Goal: Information Seeking & Learning: Learn about a topic

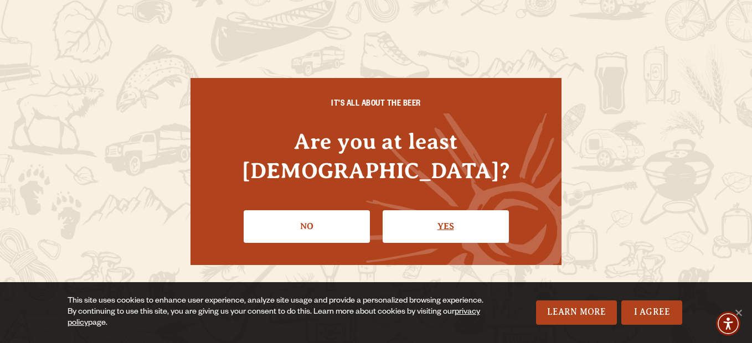
click at [446, 215] on link "Yes" at bounding box center [446, 226] width 126 height 32
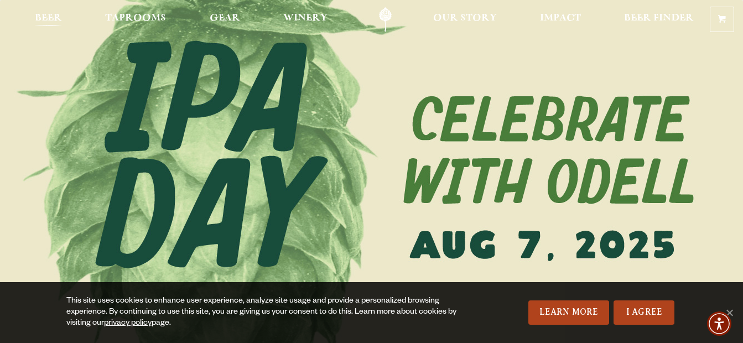
click at [48, 17] on span "Beer" at bounding box center [48, 18] width 27 height 9
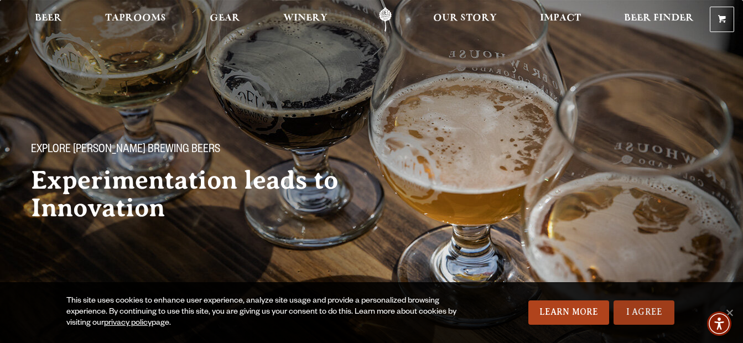
click at [638, 313] on link "I Agree" at bounding box center [644, 313] width 61 height 24
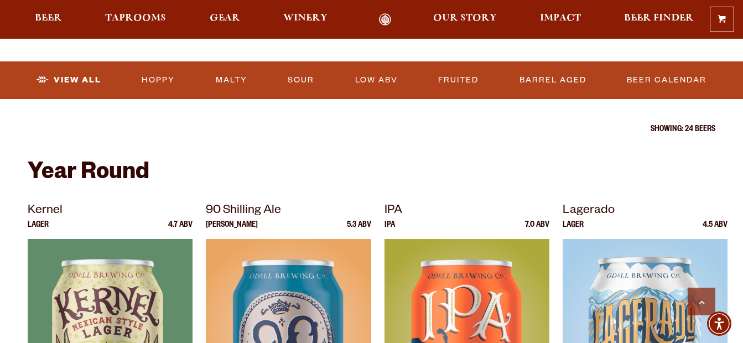
scroll to position [332, 0]
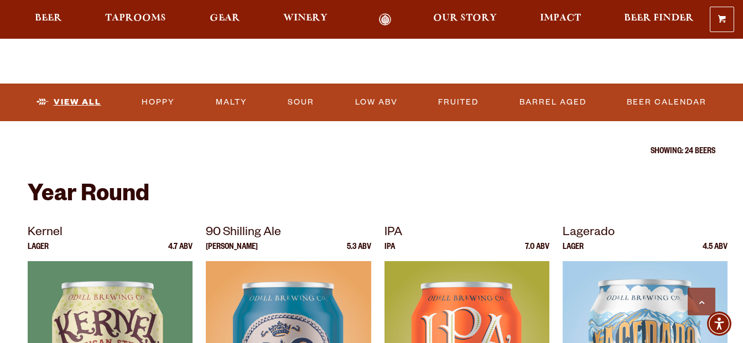
click at [84, 102] on link "View All" at bounding box center [69, 102] width 74 height 25
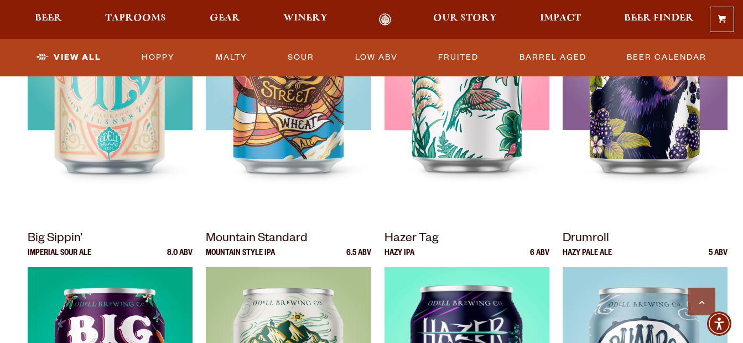
scroll to position [989, 0]
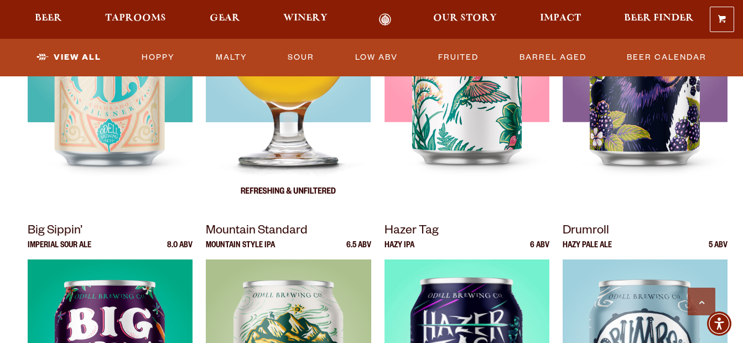
click at [287, 120] on img at bounding box center [288, 70] width 165 height 277
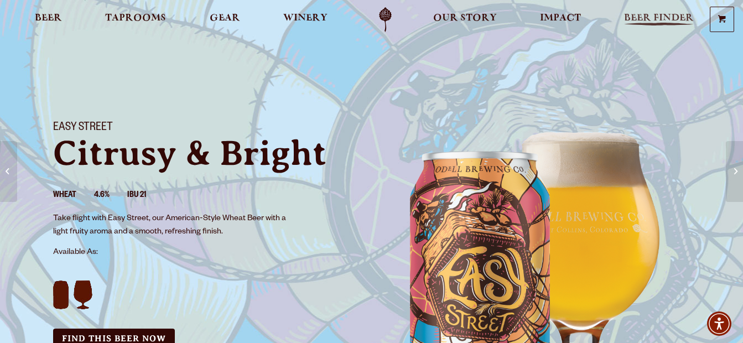
click at [661, 15] on span "Beer Finder" at bounding box center [659, 18] width 70 height 9
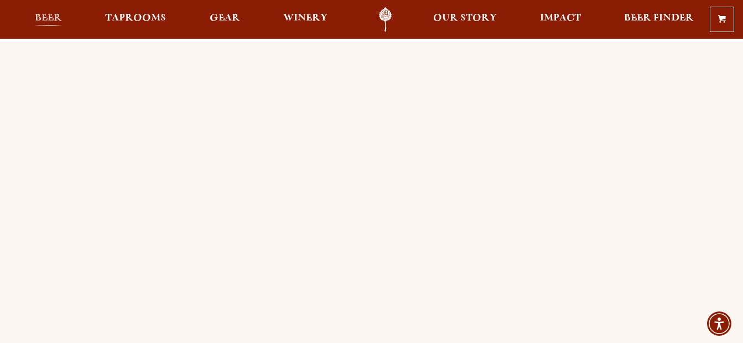
click at [40, 19] on span "Beer" at bounding box center [48, 18] width 27 height 9
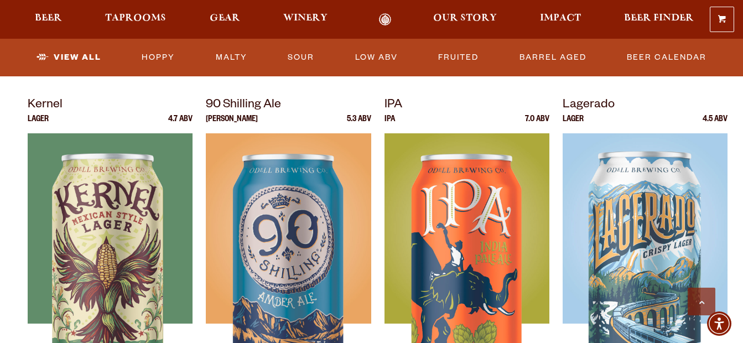
scroll to position [465, 0]
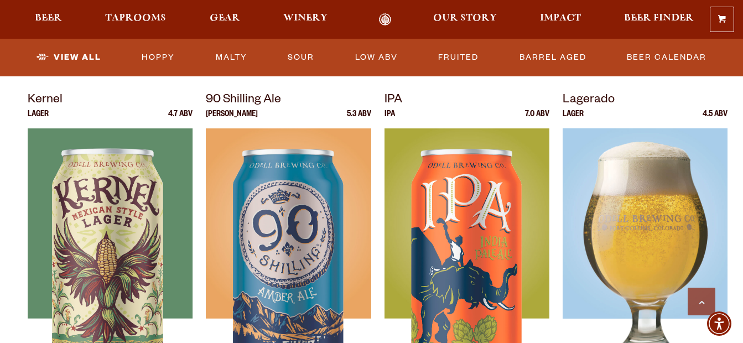
click at [647, 245] on img at bounding box center [645, 266] width 165 height 277
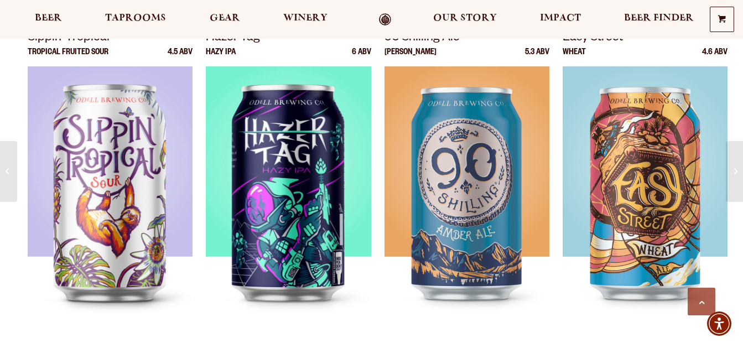
scroll to position [1159, 0]
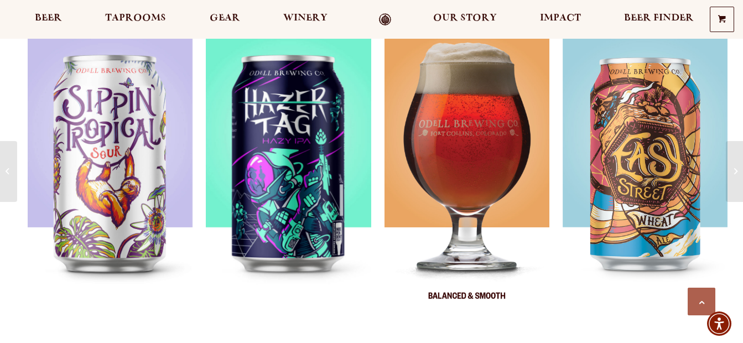
click at [471, 185] on img at bounding box center [467, 175] width 165 height 277
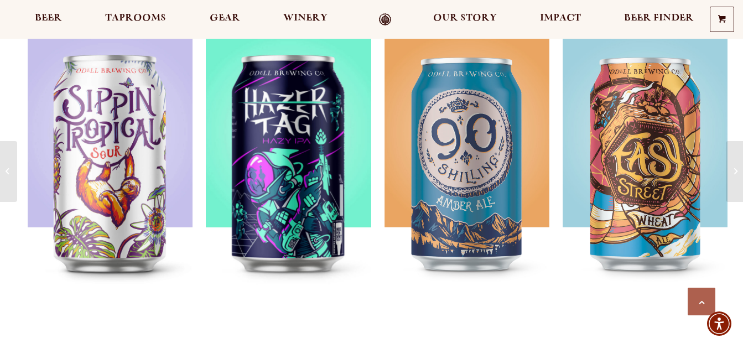
scroll to position [1203, 0]
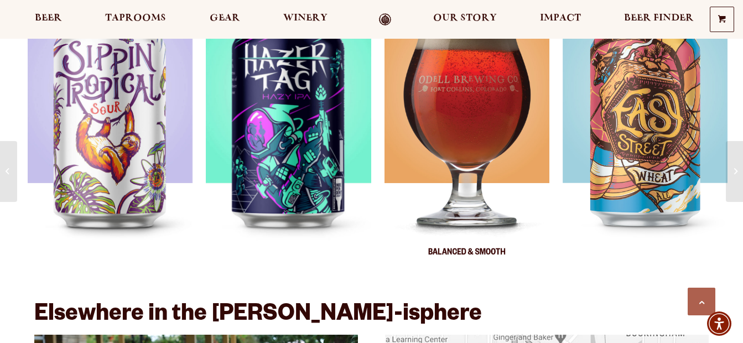
click at [451, 110] on img at bounding box center [467, 131] width 165 height 277
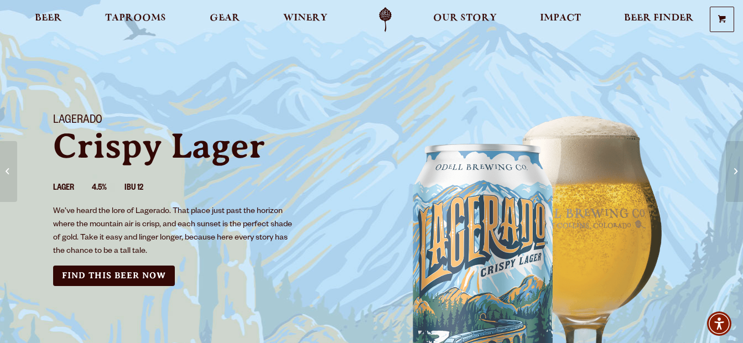
scroll to position [0, 0]
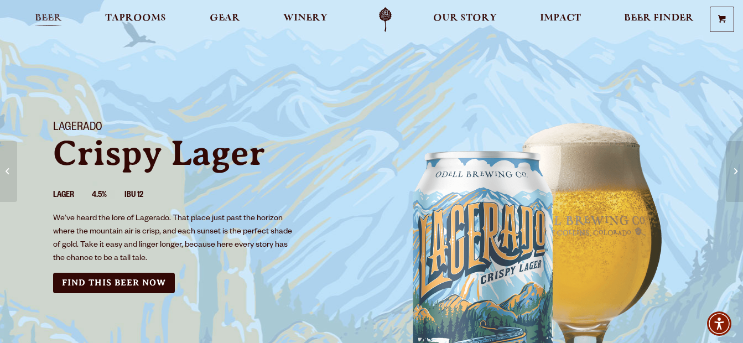
click at [54, 18] on span "Beer" at bounding box center [48, 18] width 27 height 9
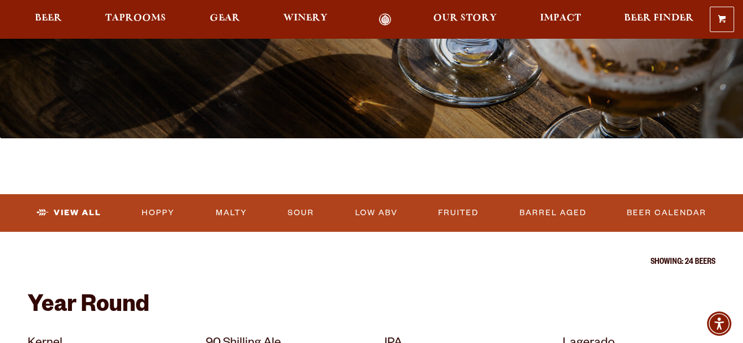
scroll to position [251, 0]
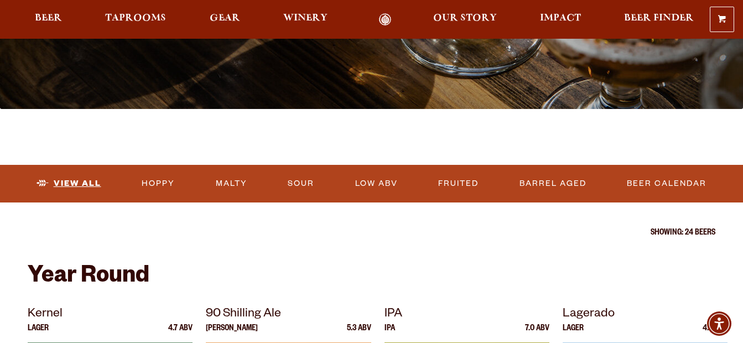
click at [65, 182] on link "View All" at bounding box center [69, 183] width 74 height 25
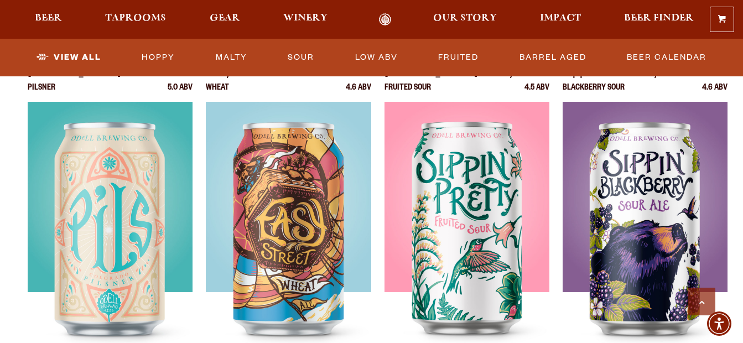
scroll to position [841, 0]
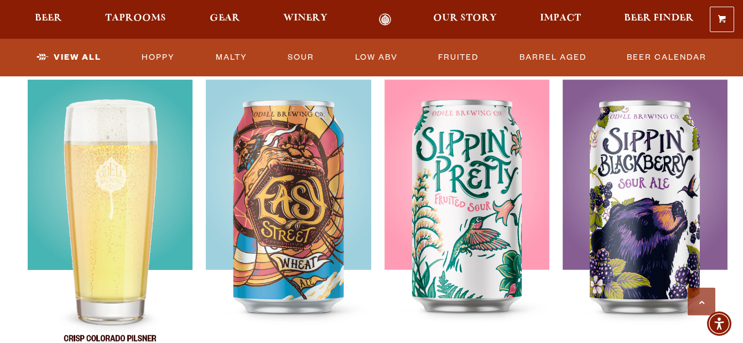
click at [73, 184] on img at bounding box center [110, 218] width 165 height 277
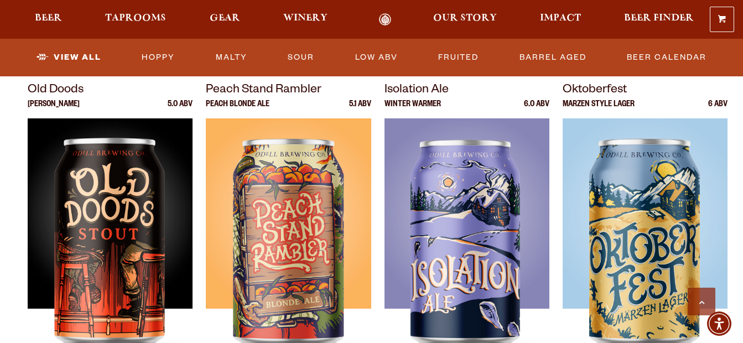
scroll to position [1543, 0]
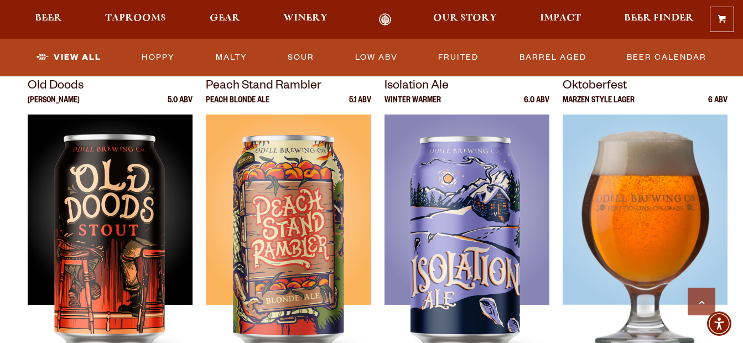
click at [662, 242] on img at bounding box center [645, 253] width 165 height 277
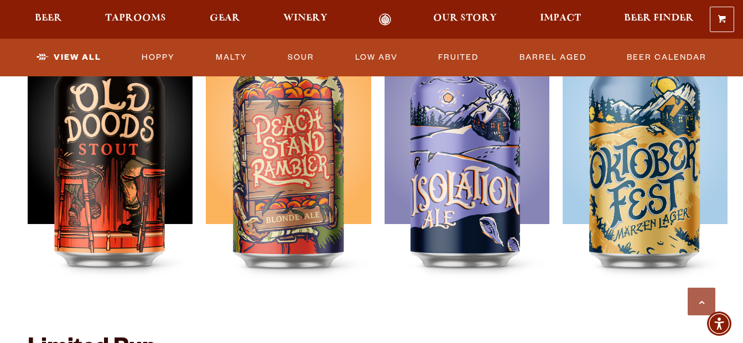
scroll to position [1572, 0]
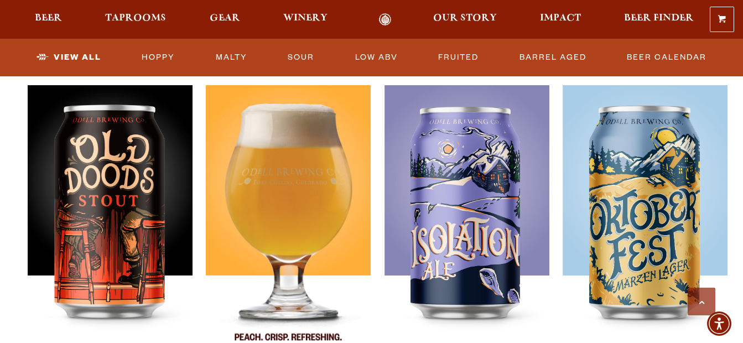
click at [277, 184] on img at bounding box center [288, 223] width 165 height 277
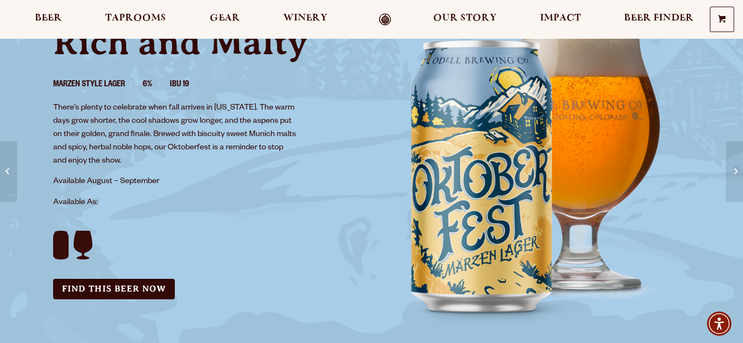
scroll to position [118, 0]
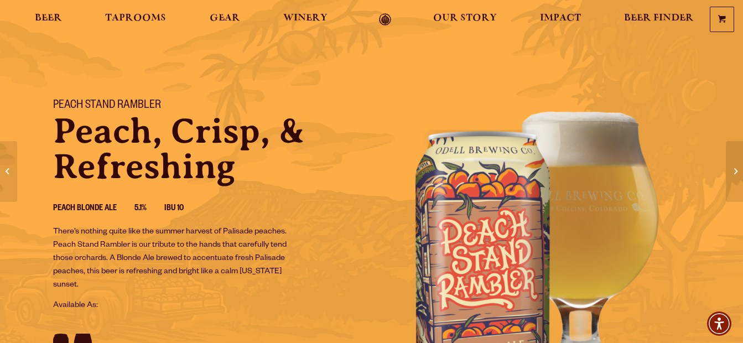
scroll to position [66, 0]
